Goal: Task Accomplishment & Management: Use online tool/utility

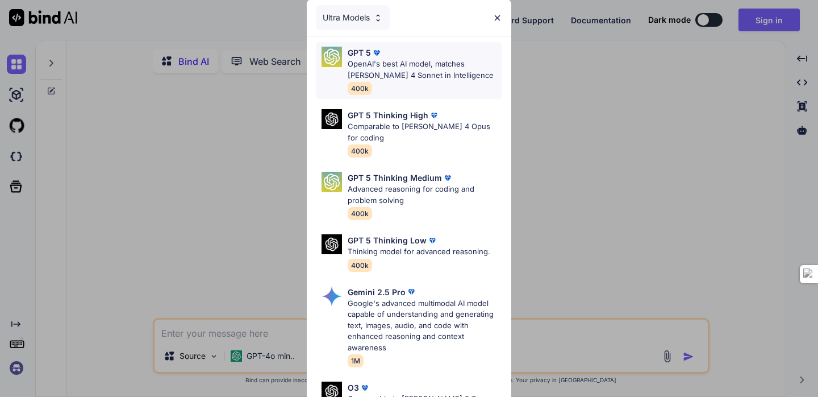
click at [455, 56] on div "GPT 5" at bounding box center [425, 53] width 155 height 12
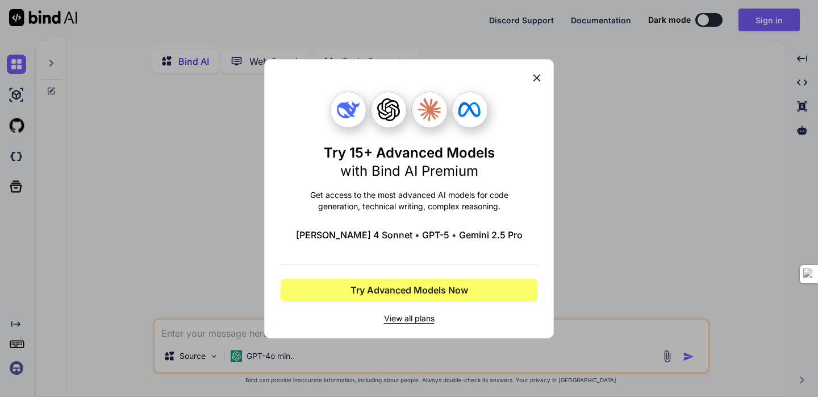
click at [537, 75] on icon at bounding box center [537, 78] width 13 height 13
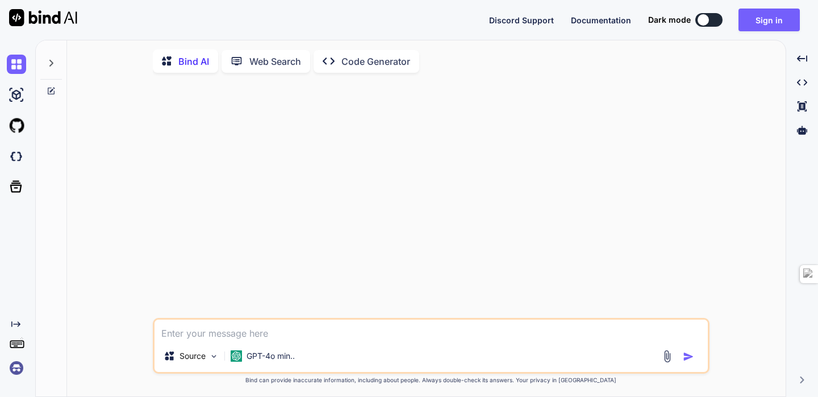
click at [26, 92] on div at bounding box center [19, 94] width 24 height 19
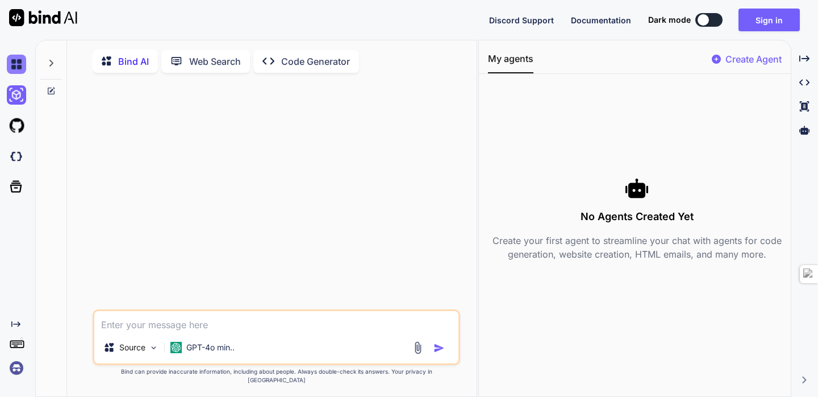
click at [17, 59] on img at bounding box center [16, 64] width 19 height 19
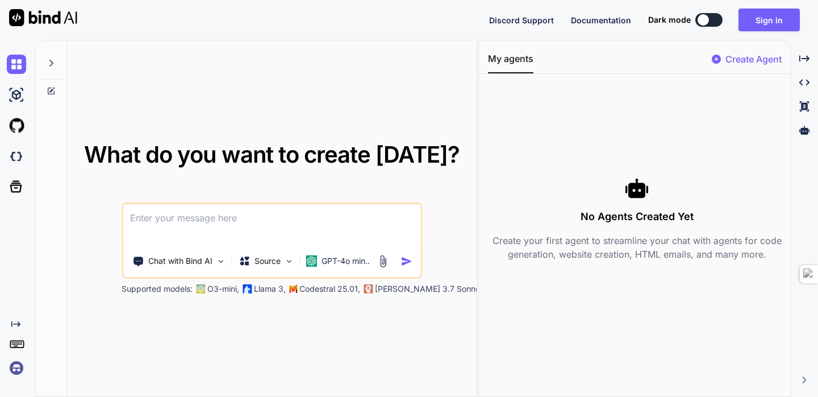
click at [53, 62] on icon at bounding box center [51, 63] width 9 height 9
type textarea "x"
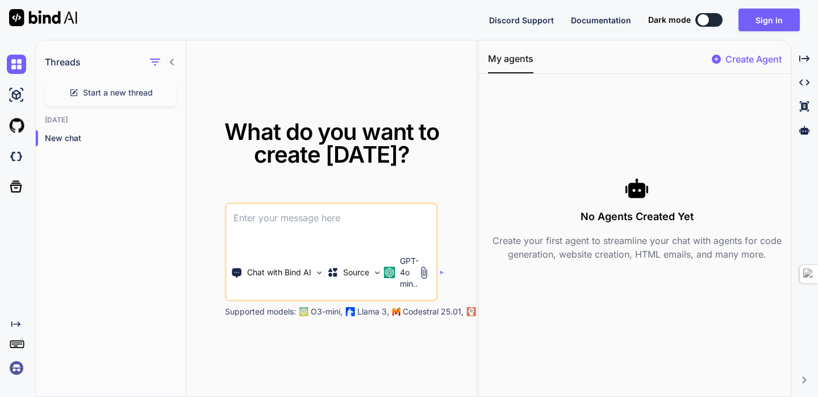
click at [326, 214] on textarea at bounding box center [332, 225] width 210 height 42
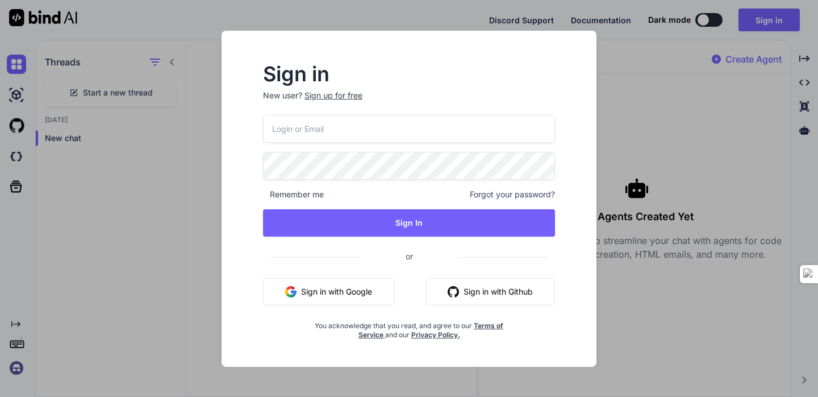
click at [326, 214] on button "Sign In" at bounding box center [409, 222] width 292 height 27
click at [326, 214] on div "Remember me Forgot your password? Sign In or Sign in with Google Sign in with G…" at bounding box center [409, 227] width 292 height 224
